Goal: Task Accomplishment & Management: Use online tool/utility

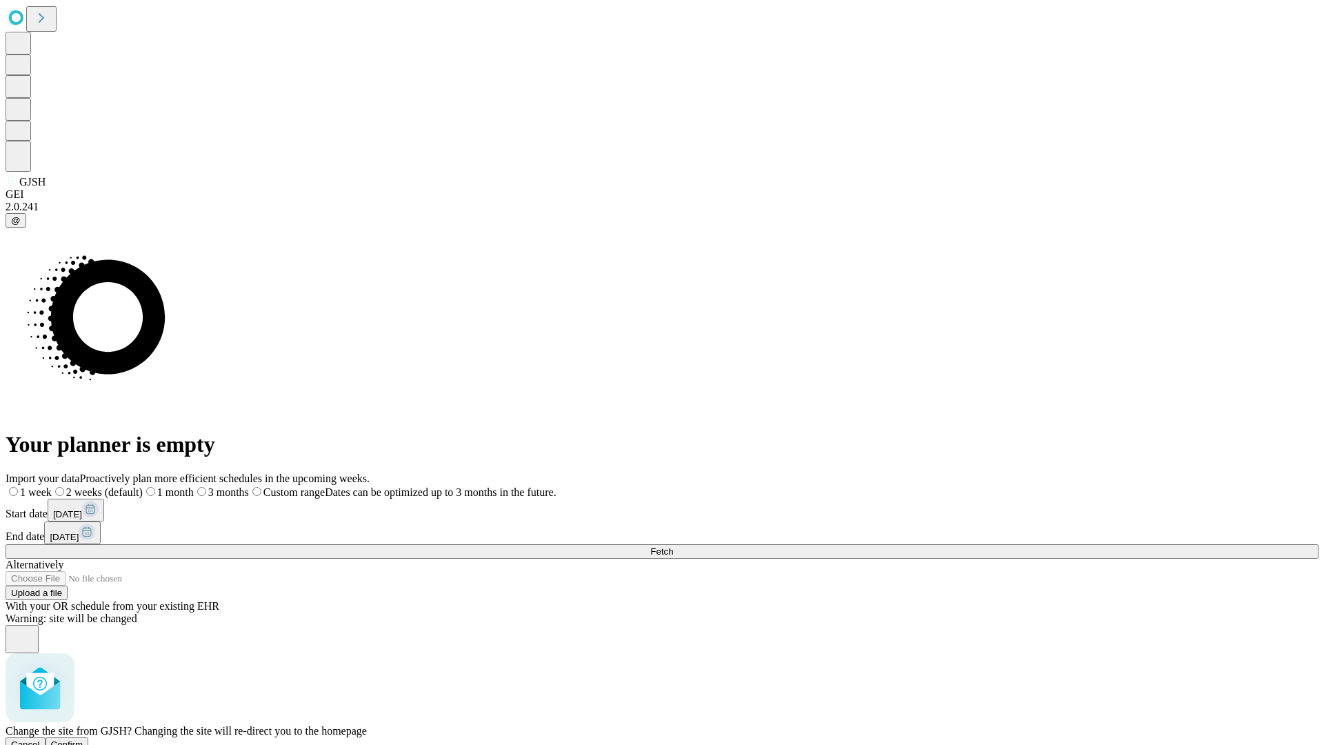
click at [83, 740] on span "Confirm" at bounding box center [67, 745] width 32 height 10
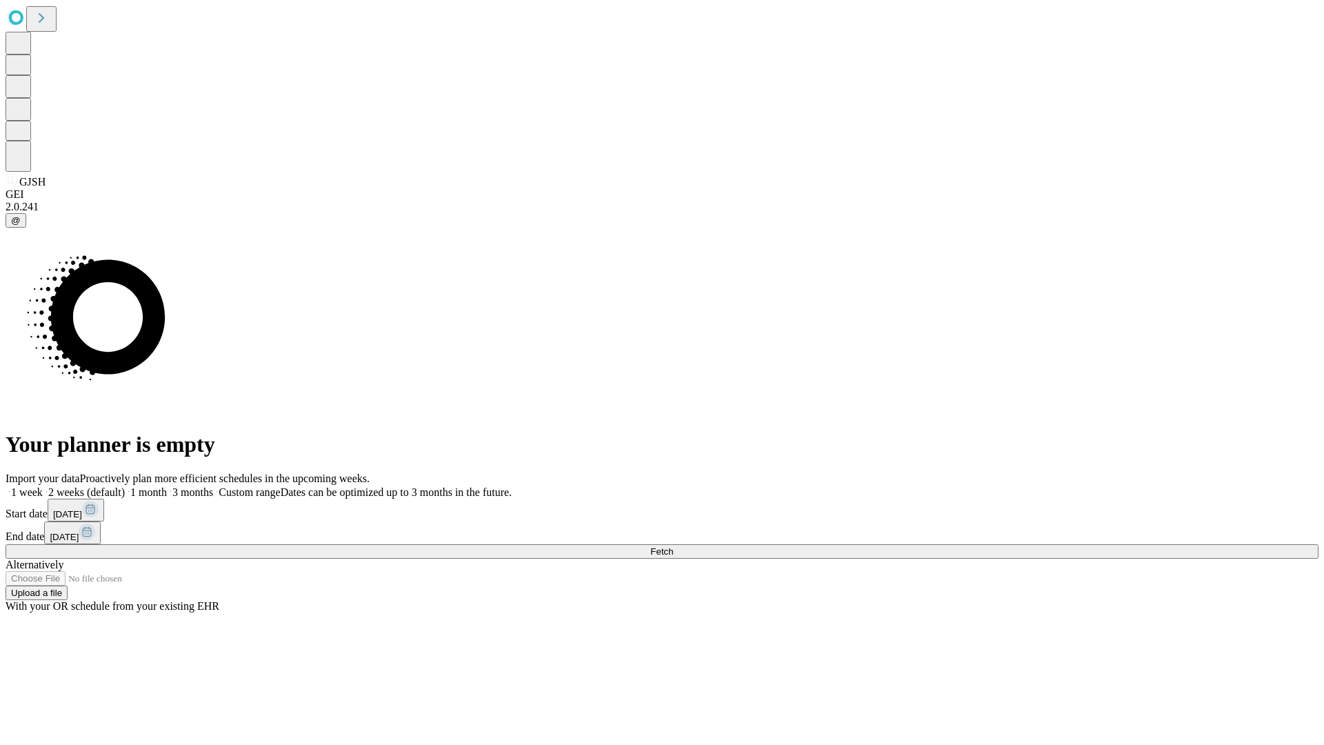
click at [125, 486] on label "2 weeks (default)" at bounding box center [84, 492] width 82 height 12
click at [673, 546] on span "Fetch" at bounding box center [662, 551] width 23 height 10
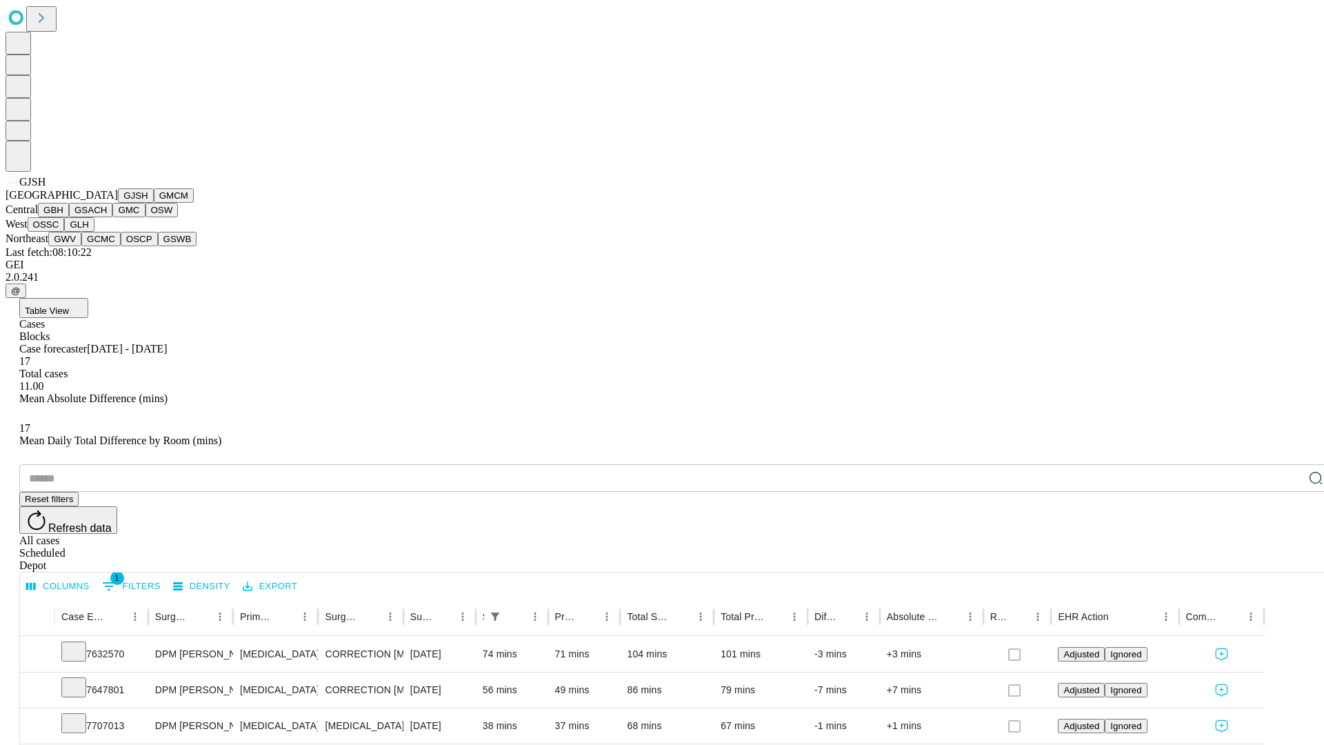
click at [154, 203] on button "GMCM" at bounding box center [174, 195] width 40 height 14
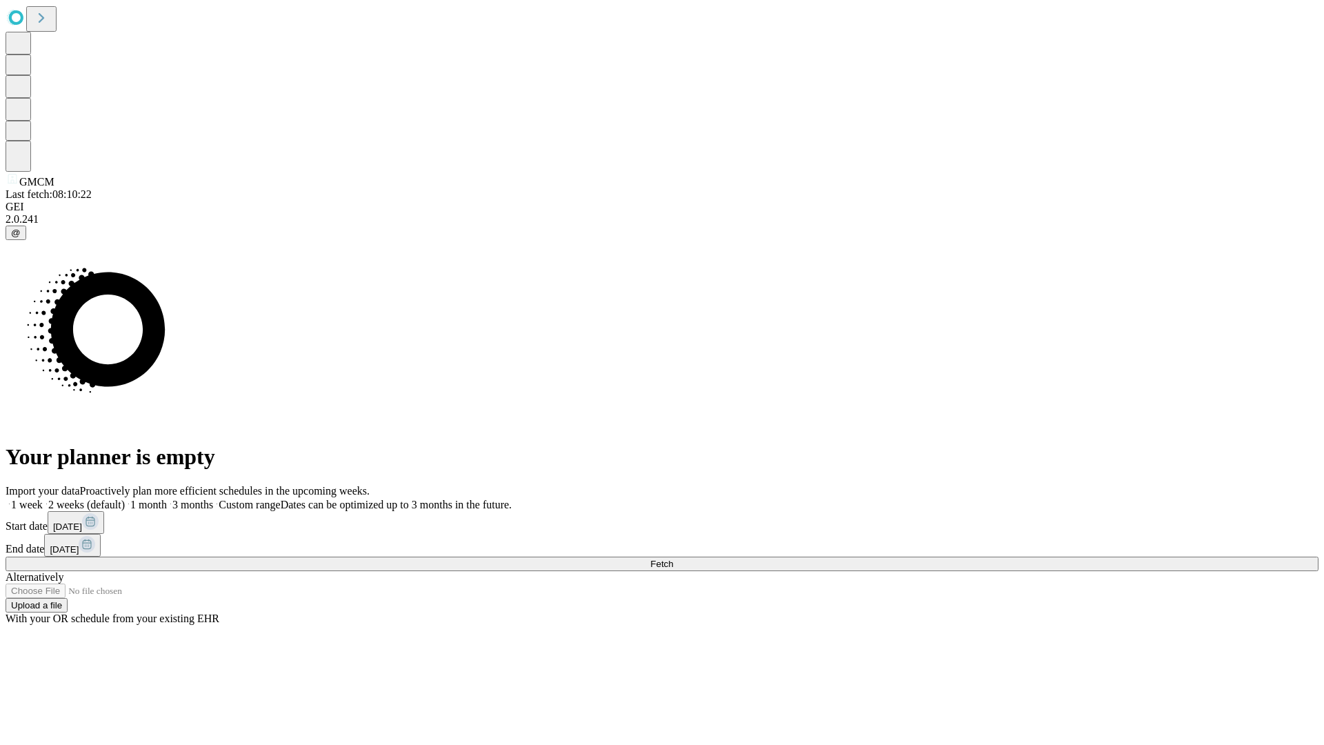
click at [125, 499] on label "2 weeks (default)" at bounding box center [84, 505] width 82 height 12
click at [673, 559] on span "Fetch" at bounding box center [662, 564] width 23 height 10
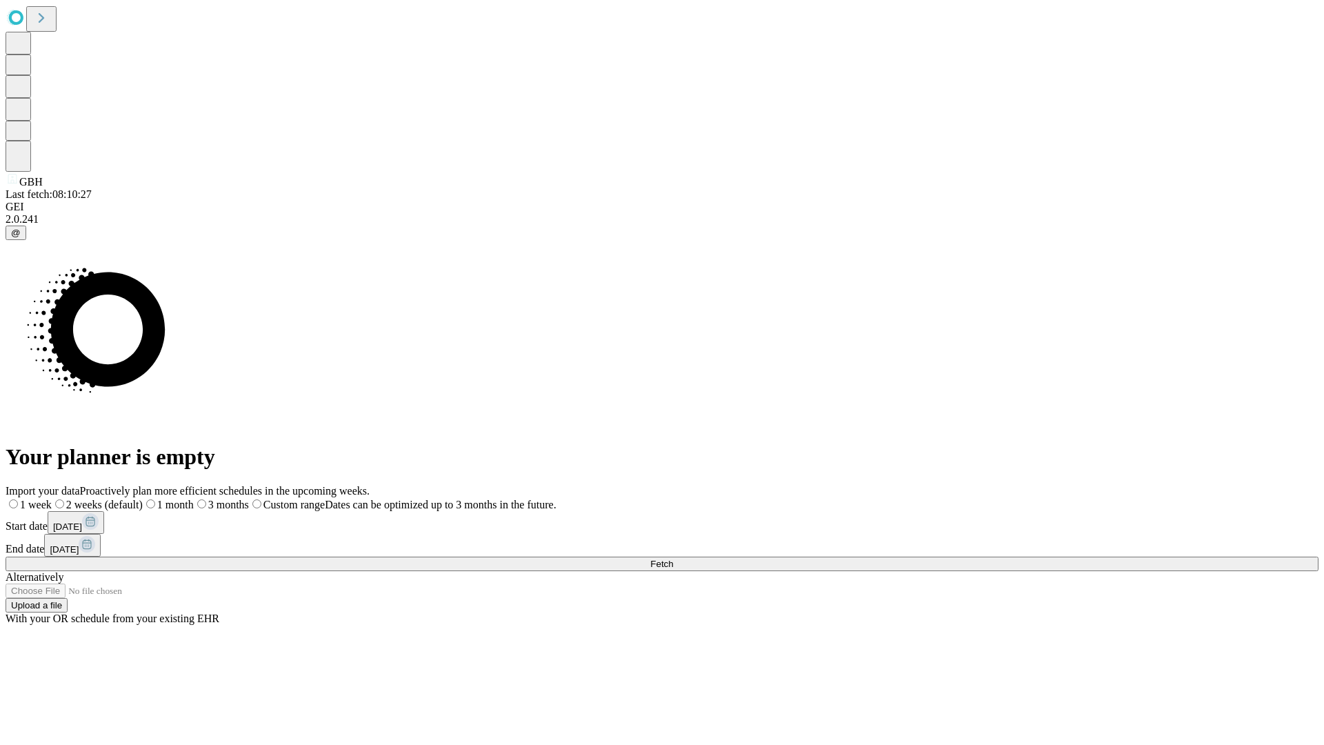
click at [673, 559] on span "Fetch" at bounding box center [662, 564] width 23 height 10
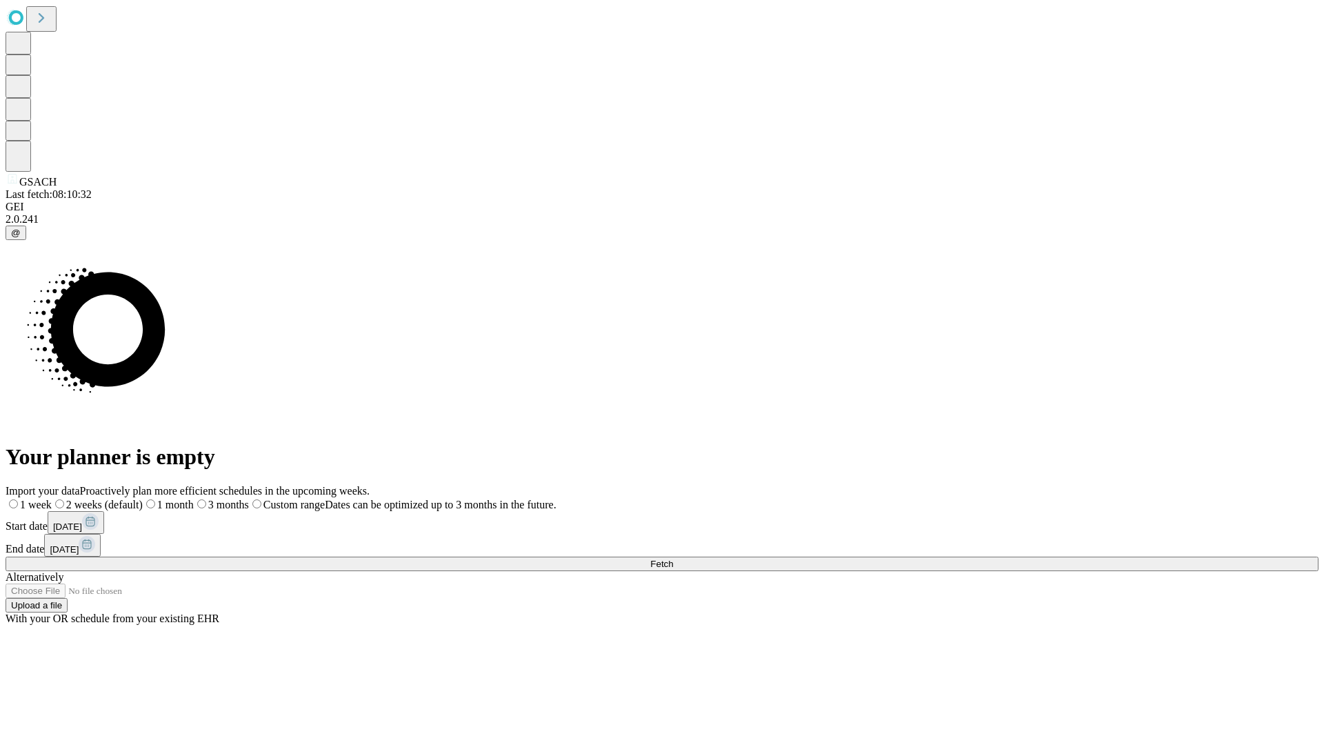
click at [673, 559] on span "Fetch" at bounding box center [662, 564] width 23 height 10
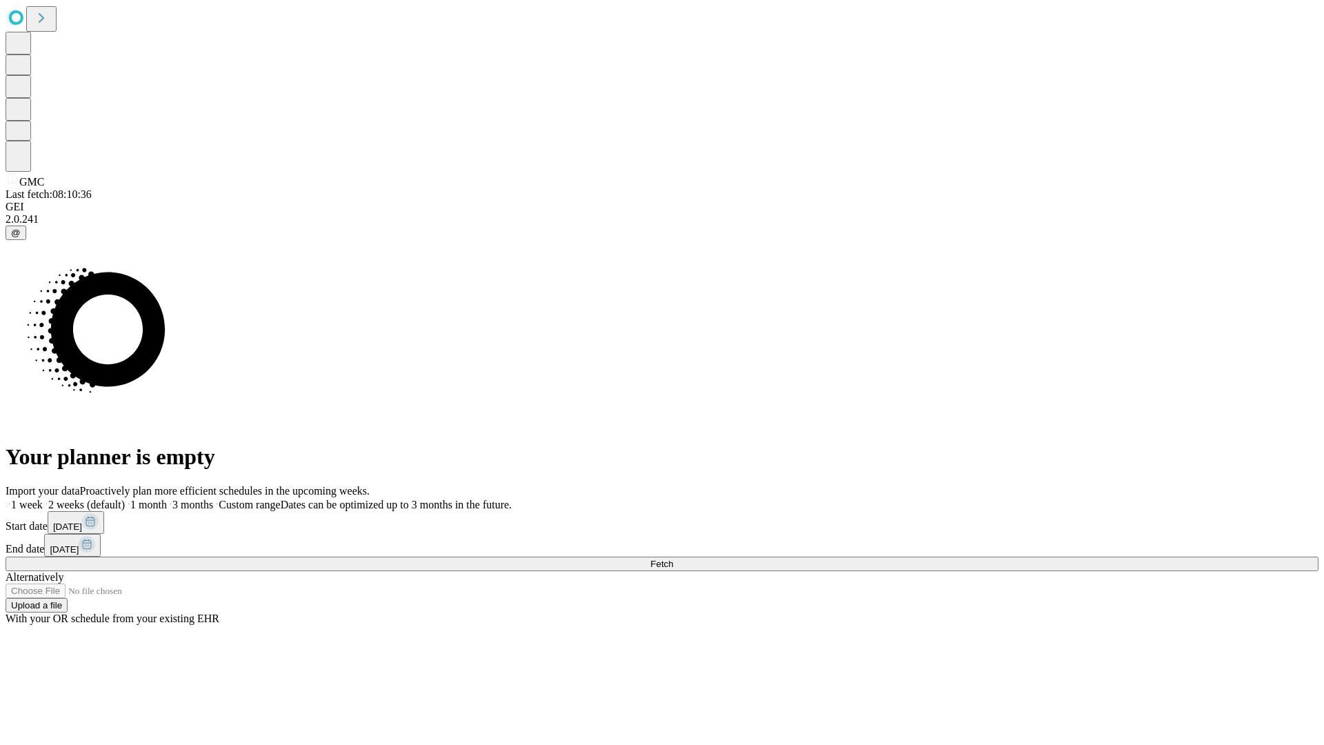
click at [125, 499] on label "2 weeks (default)" at bounding box center [84, 505] width 82 height 12
click at [673, 559] on span "Fetch" at bounding box center [662, 564] width 23 height 10
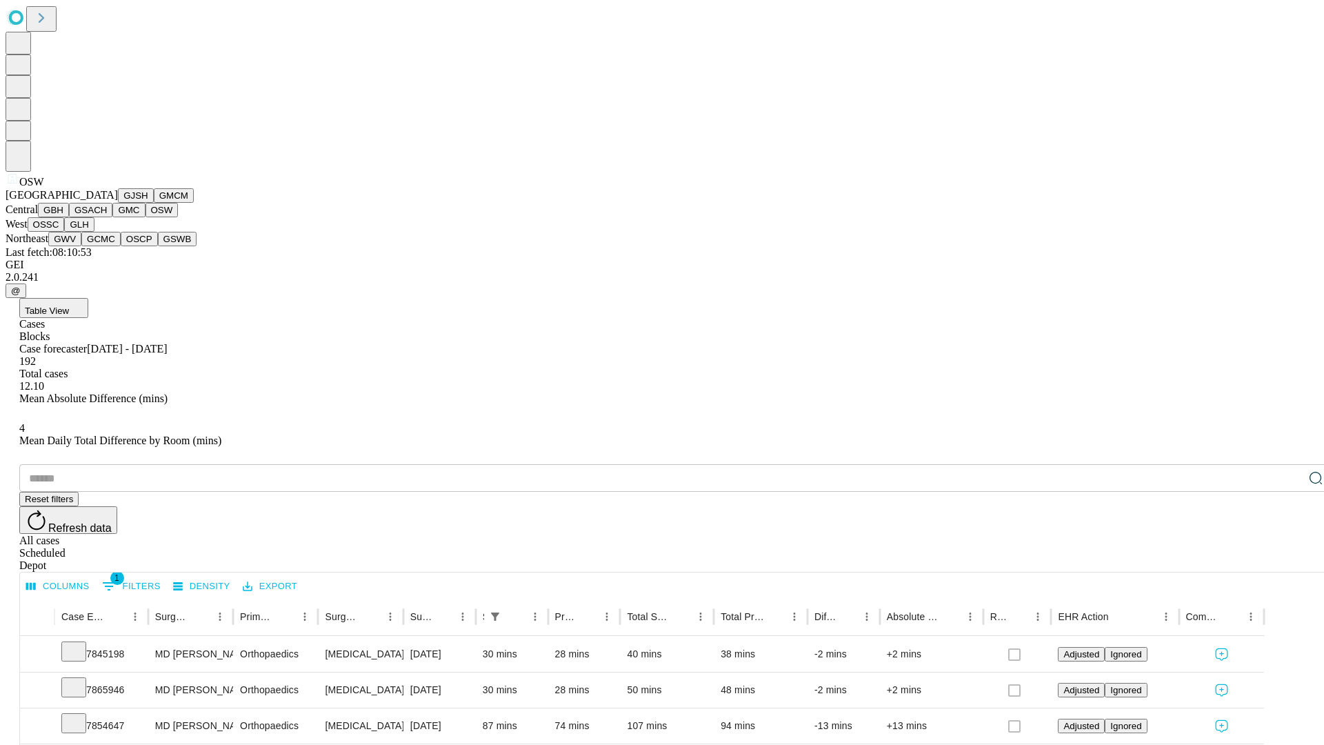
click at [65, 232] on button "OSSC" at bounding box center [46, 224] width 37 height 14
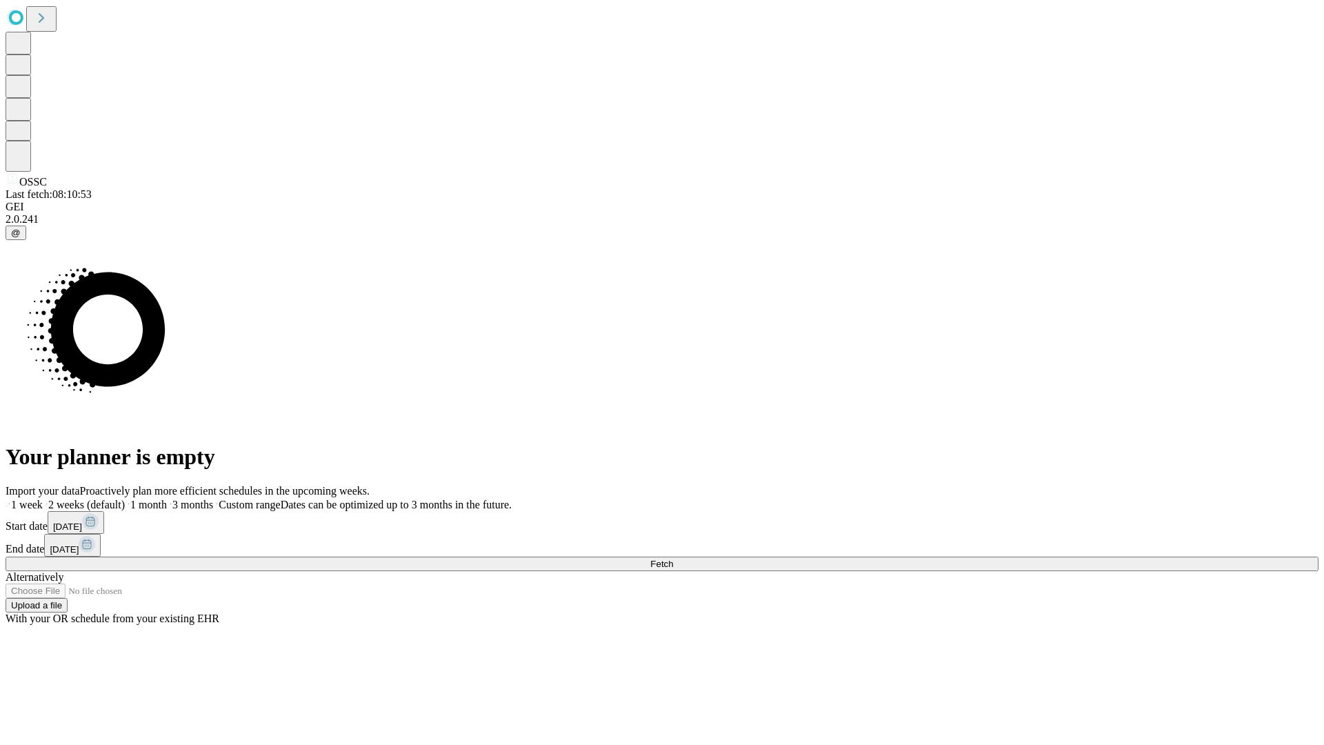
click at [125, 499] on label "2 weeks (default)" at bounding box center [84, 505] width 82 height 12
click at [673, 559] on span "Fetch" at bounding box center [662, 564] width 23 height 10
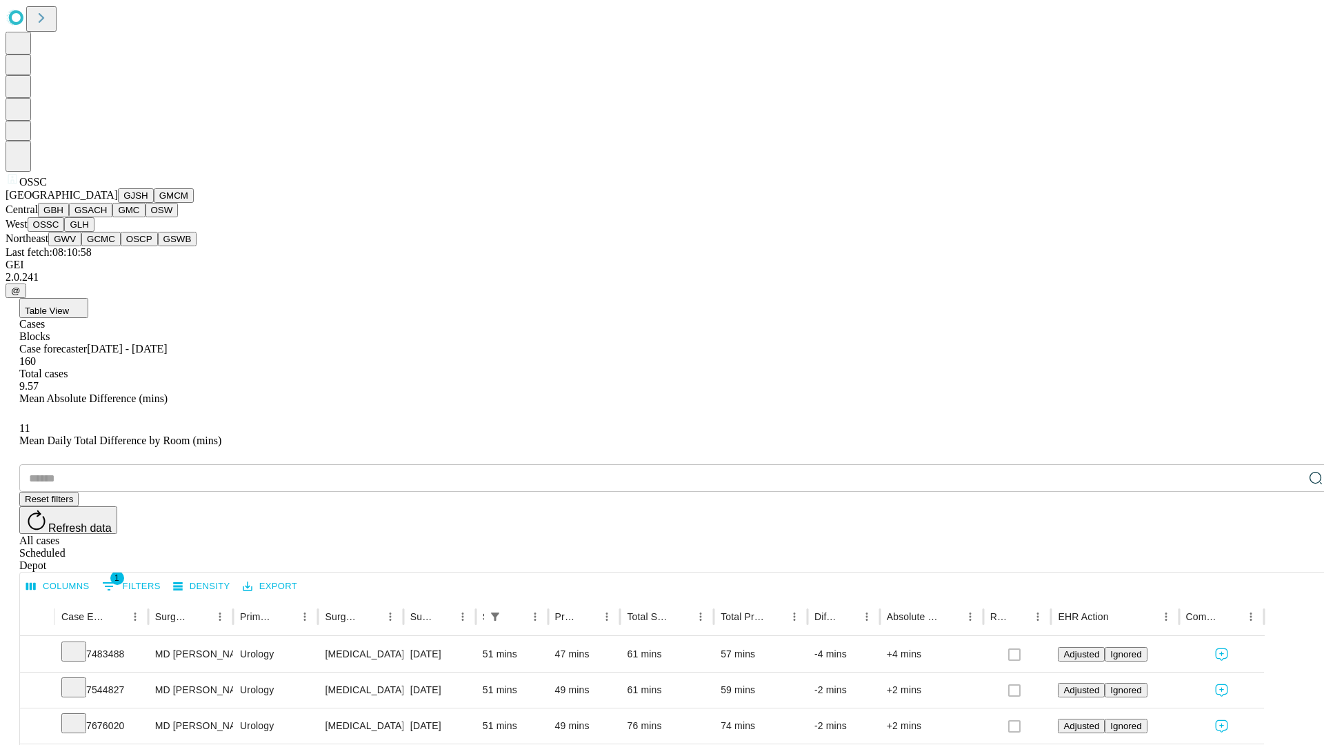
click at [94, 232] on button "GLH" at bounding box center [79, 224] width 30 height 14
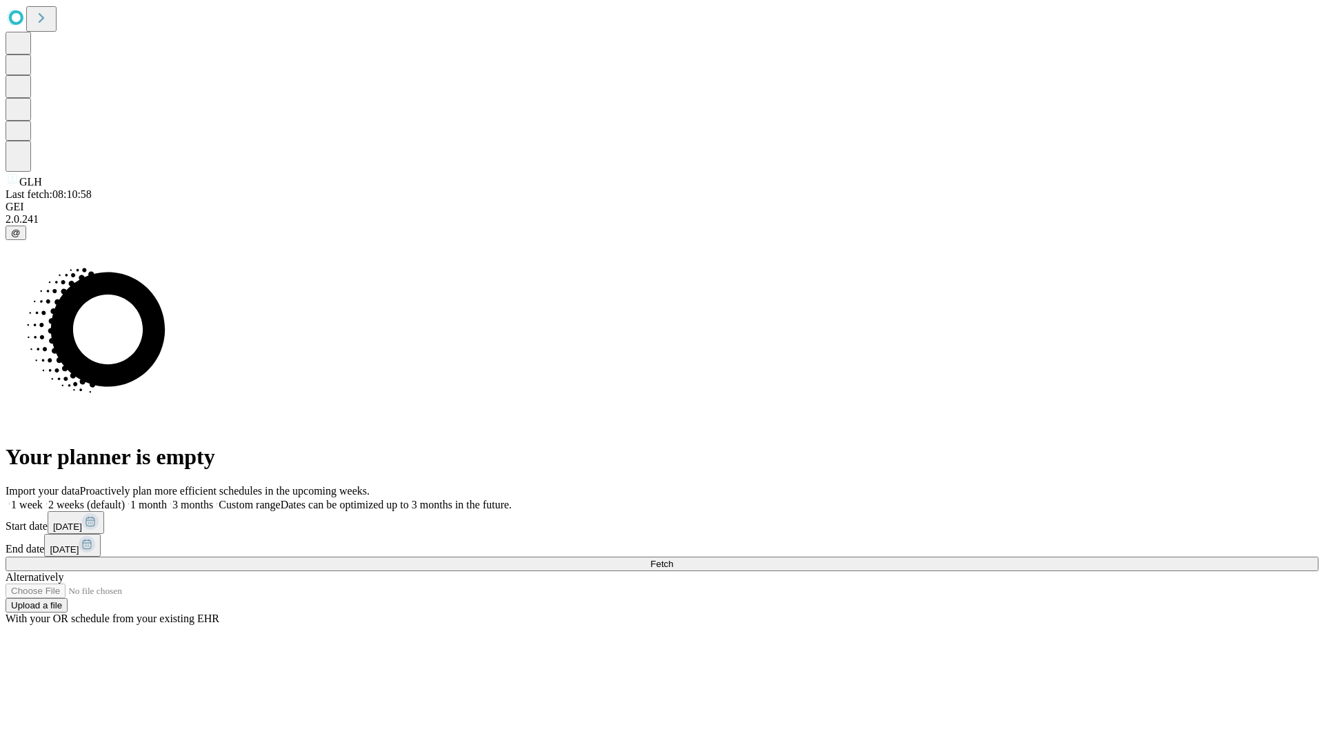
click at [673, 559] on span "Fetch" at bounding box center [662, 564] width 23 height 10
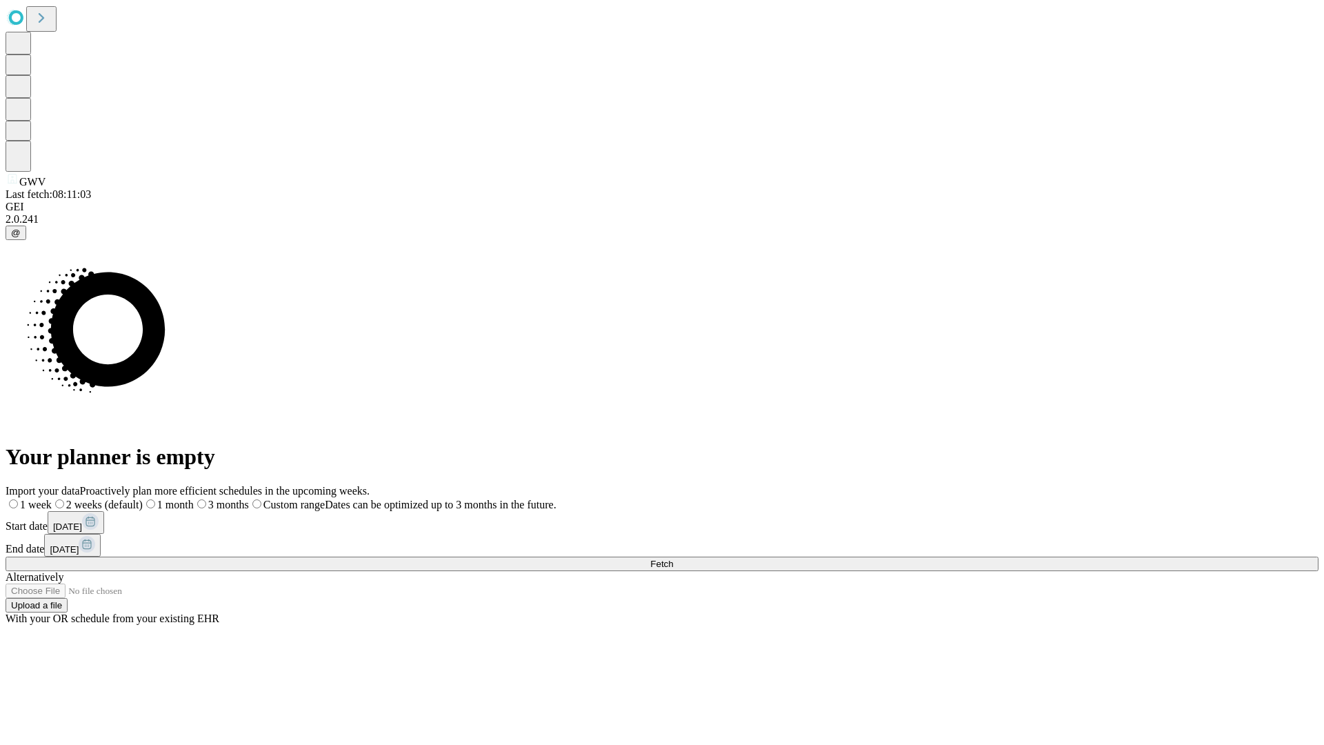
click at [673, 559] on span "Fetch" at bounding box center [662, 564] width 23 height 10
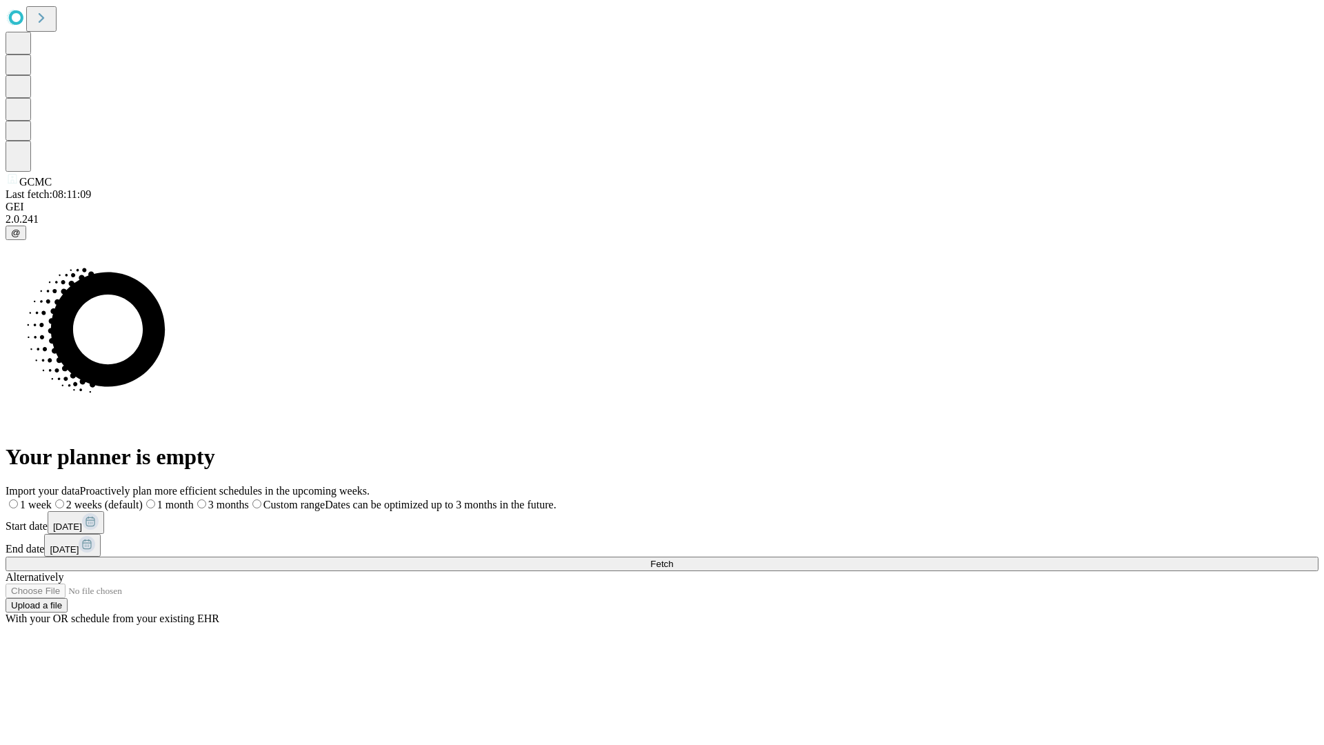
click at [143, 499] on label "2 weeks (default)" at bounding box center [97, 505] width 91 height 12
click at [673, 559] on span "Fetch" at bounding box center [662, 564] width 23 height 10
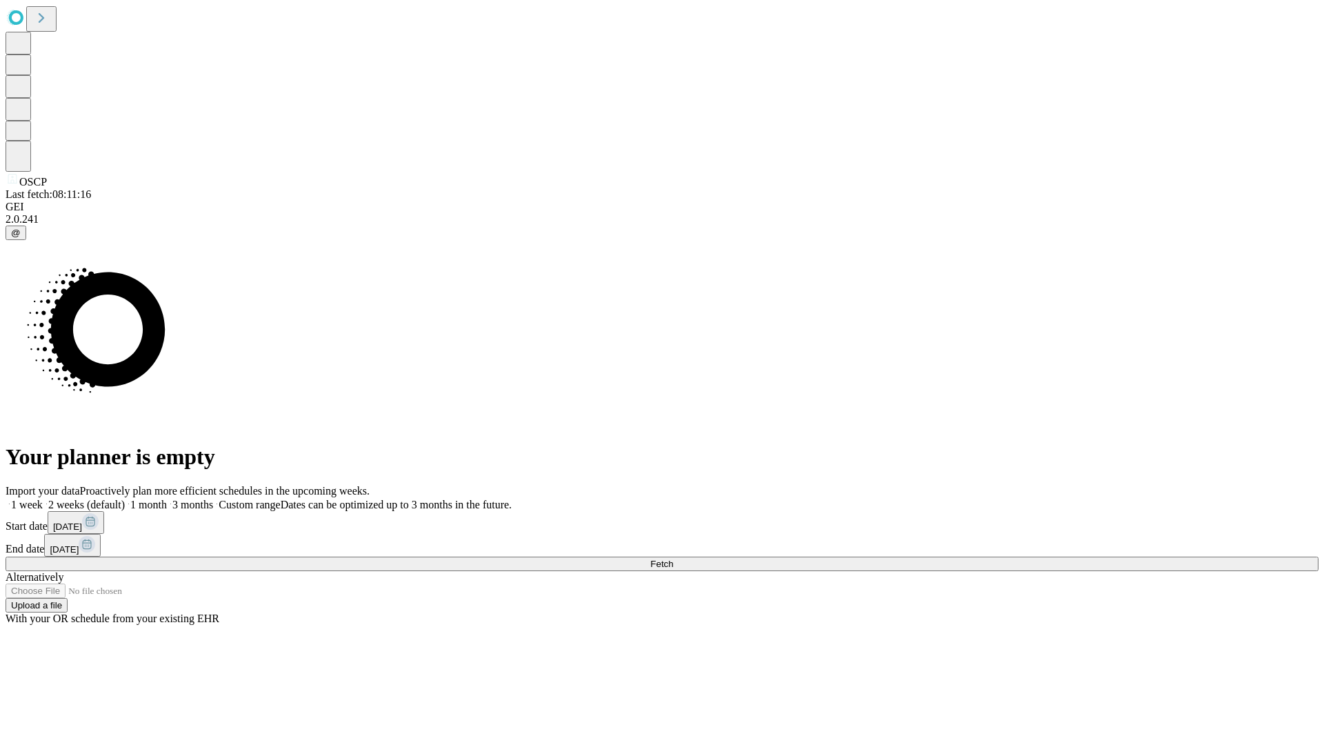
click at [125, 499] on label "2 weeks (default)" at bounding box center [84, 505] width 82 height 12
click at [673, 559] on span "Fetch" at bounding box center [662, 564] width 23 height 10
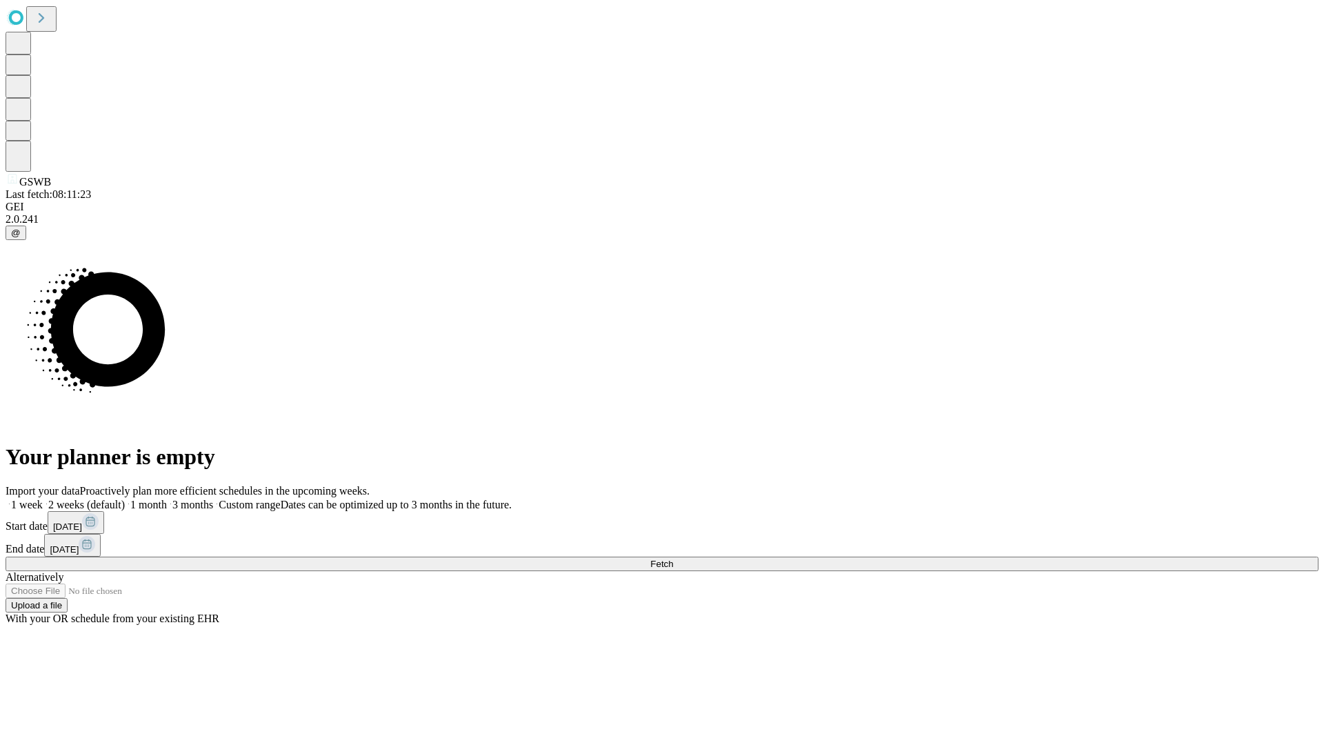
click at [125, 499] on label "2 weeks (default)" at bounding box center [84, 505] width 82 height 12
click at [673, 559] on span "Fetch" at bounding box center [662, 564] width 23 height 10
